Goal: Transaction & Acquisition: Purchase product/service

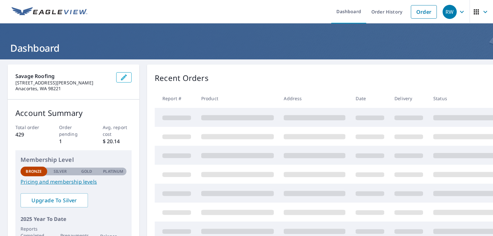
click at [120, 10] on ul "Dashboard Order History Order" at bounding box center [265, 11] width 349 height 23
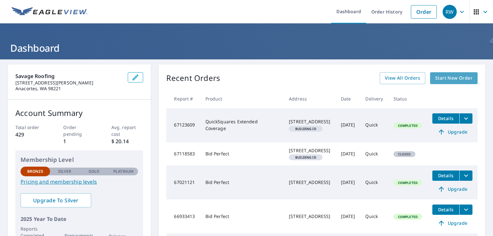
click at [443, 73] on link "Start New Order" at bounding box center [453, 78] width 47 height 12
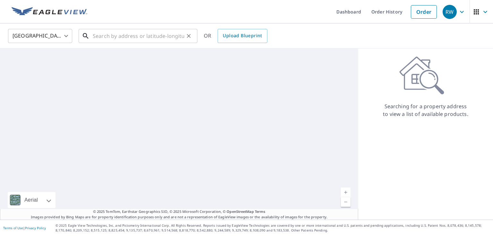
click at [114, 33] on input "text" at bounding box center [138, 36] width 91 height 18
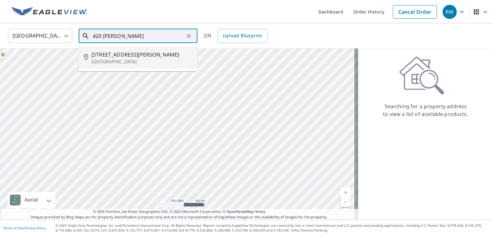
click at [136, 59] on p "[GEOGRAPHIC_DATA]" at bounding box center [141, 61] width 101 height 6
type input "[STREET_ADDRESS][PERSON_NAME]"
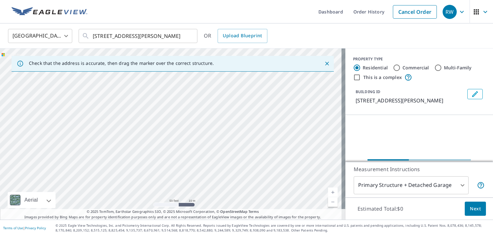
click at [264, 163] on div "[STREET_ADDRESS][PERSON_NAME]" at bounding box center [172, 133] width 345 height 171
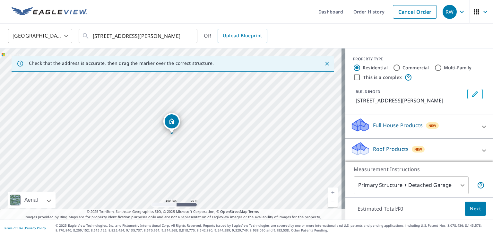
drag, startPoint x: 195, startPoint y: 128, endPoint x: 230, endPoint y: 160, distance: 47.4
click at [230, 160] on div "[STREET_ADDRESS][PERSON_NAME]" at bounding box center [172, 133] width 345 height 171
